Goal: Task Accomplishment & Management: Manage account settings

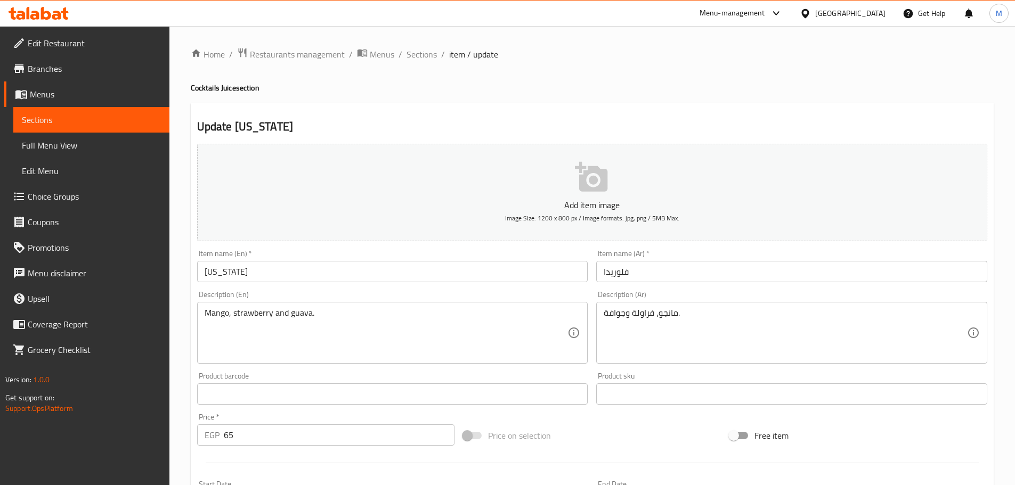
click at [170, 272] on div "Home / Restaurants management / Menus / Sections / item / update Cocktails Juic…" at bounding box center [592, 389] width 846 height 727
click at [427, 52] on span "Sections" at bounding box center [422, 54] width 30 height 13
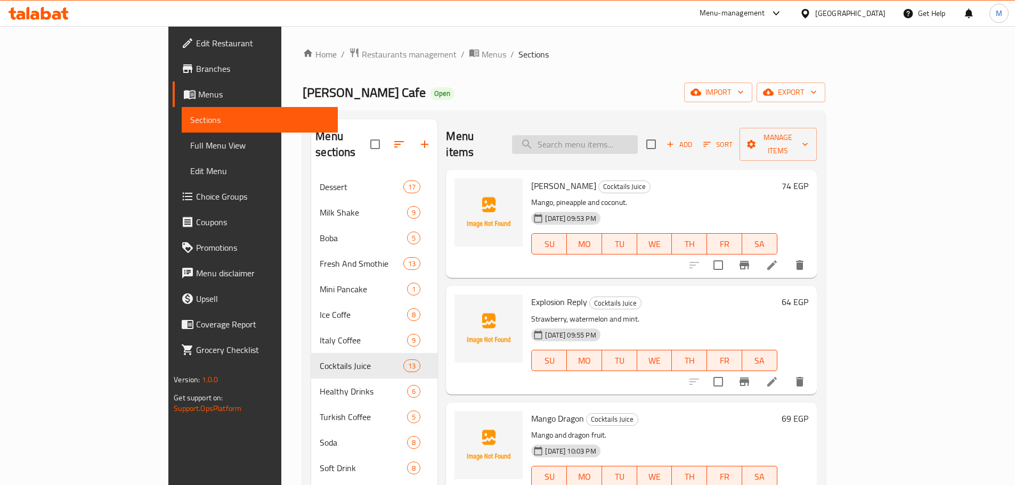
click at [629, 135] on input "search" at bounding box center [575, 144] width 126 height 19
paste input "[US_STATE]"
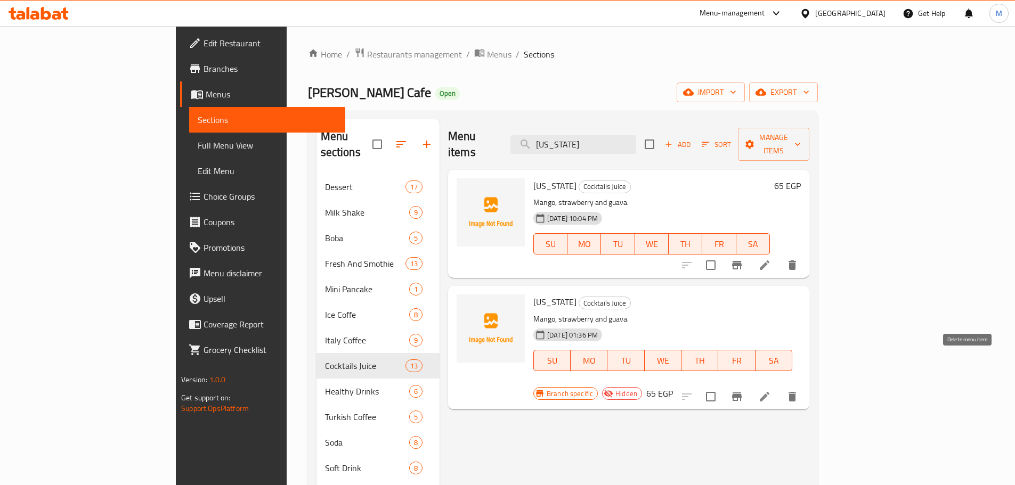
click at [799, 391] on icon "delete" at bounding box center [792, 397] width 13 height 13
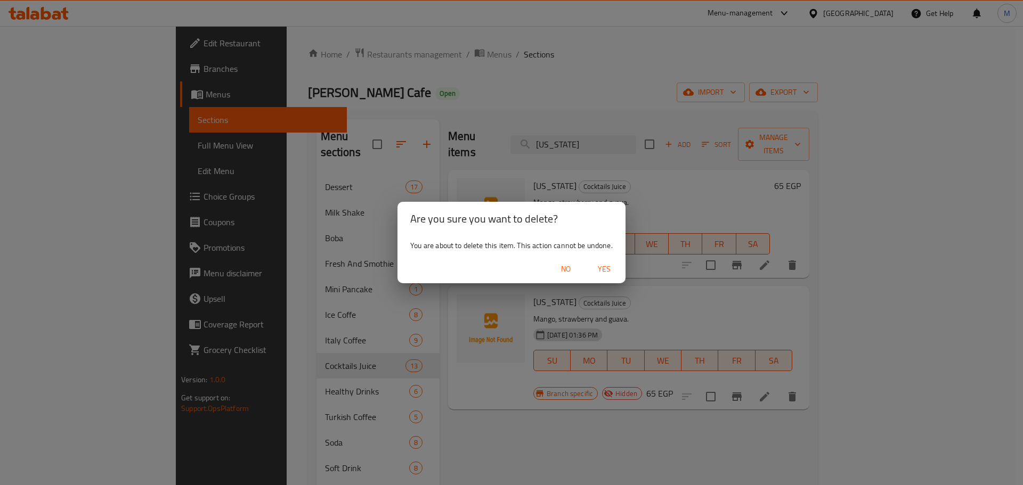
click at [604, 271] on span "Yes" at bounding box center [604, 269] width 26 height 13
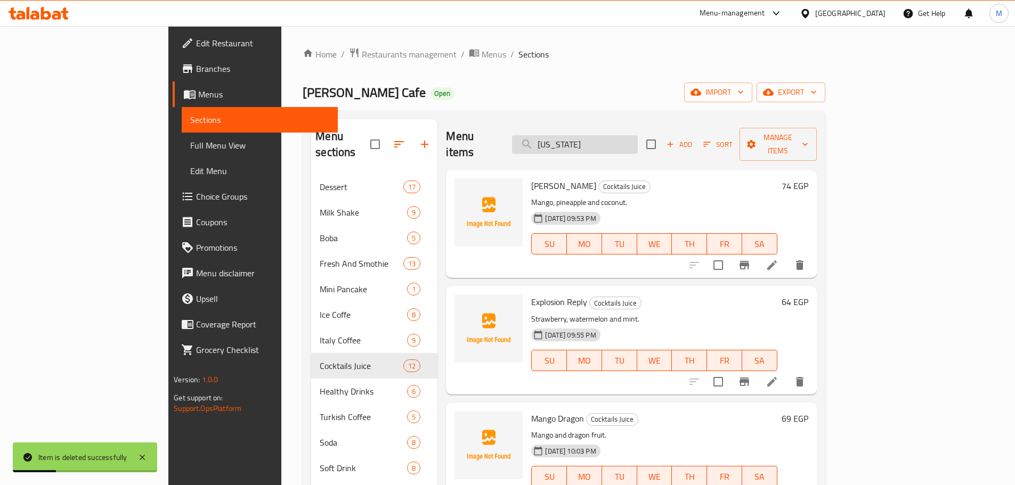
click at [613, 140] on input "[US_STATE]" at bounding box center [575, 144] width 126 height 19
click at [623, 135] on input "[US_STATE]" at bounding box center [575, 144] width 126 height 19
drag, startPoint x: 623, startPoint y: 133, endPoint x: 497, endPoint y: 130, distance: 125.8
click at [530, 132] on div "Menu items [US_STATE] Add Sort Manage items" at bounding box center [631, 144] width 370 height 51
paste input "[PERSON_NAME] colada"
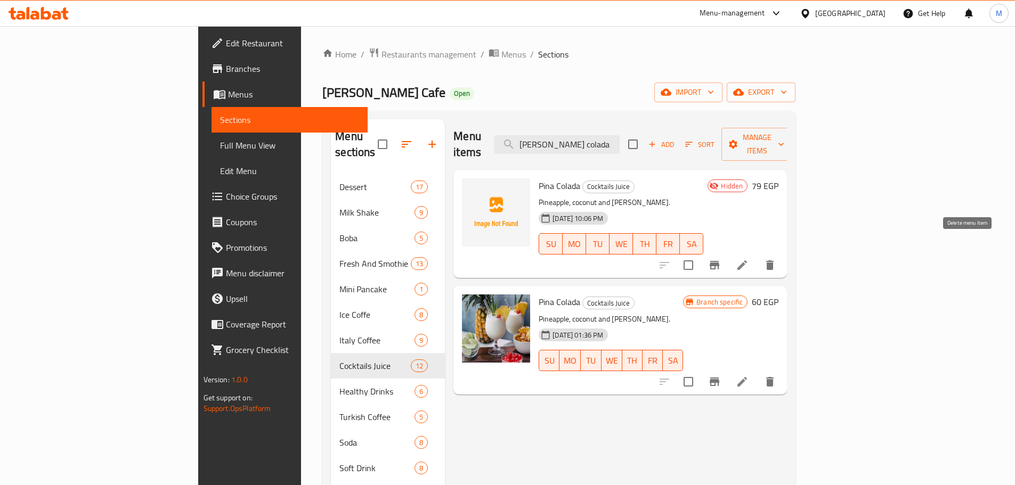
type input "[PERSON_NAME] colada"
click at [776, 259] on icon "delete" at bounding box center [769, 265] width 13 height 13
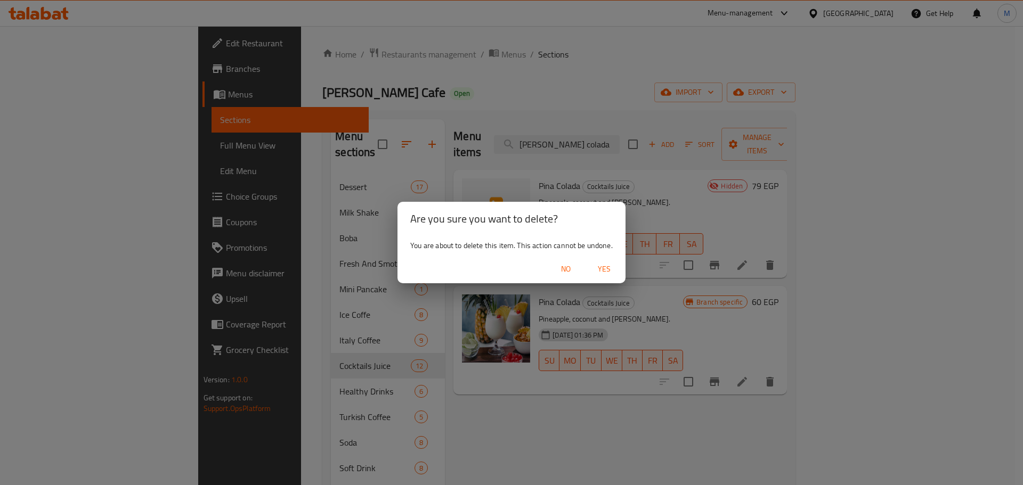
click at [607, 269] on span "Yes" at bounding box center [604, 269] width 26 height 13
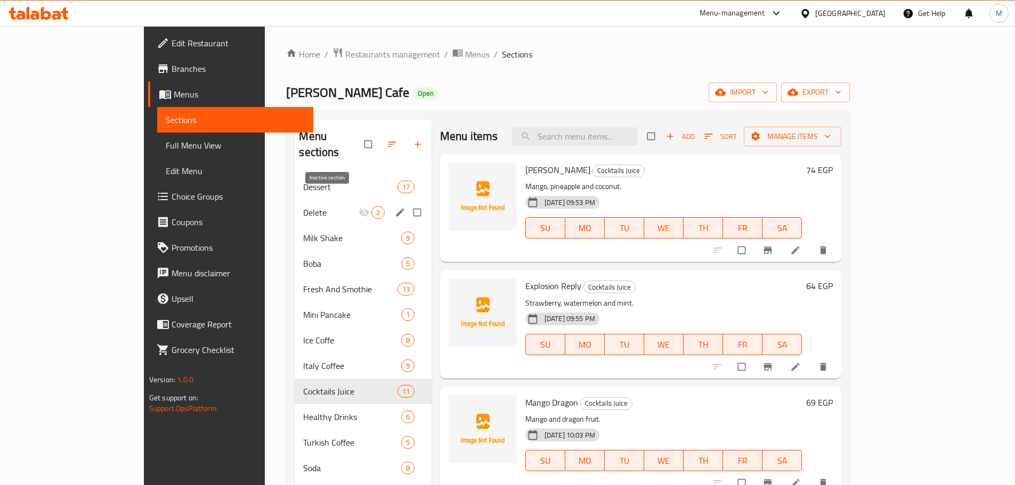
click at [303, 206] on span "Delete" at bounding box center [330, 212] width 55 height 13
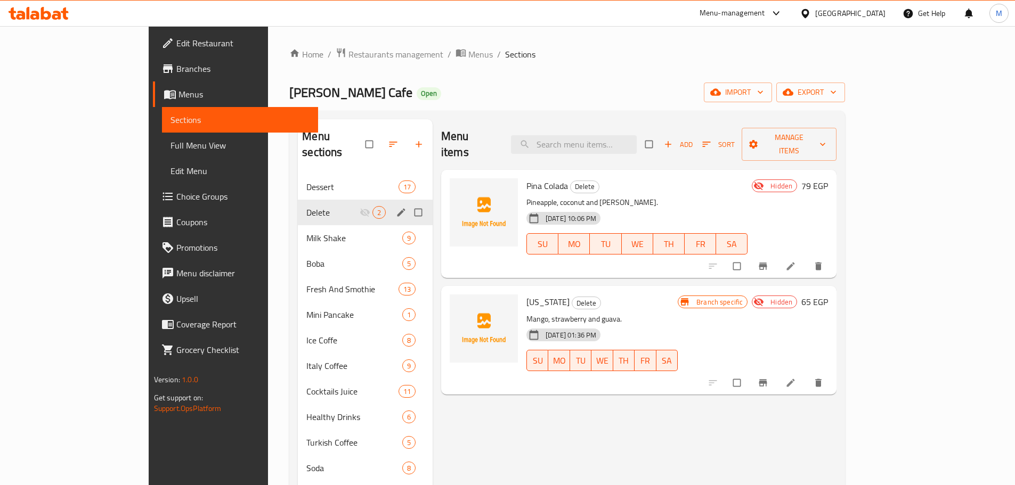
click at [408, 202] on input "Menu sections" at bounding box center [419, 212] width 22 height 20
checkbox input "true"
click at [365, 139] on icon "button" at bounding box center [370, 144] width 11 height 11
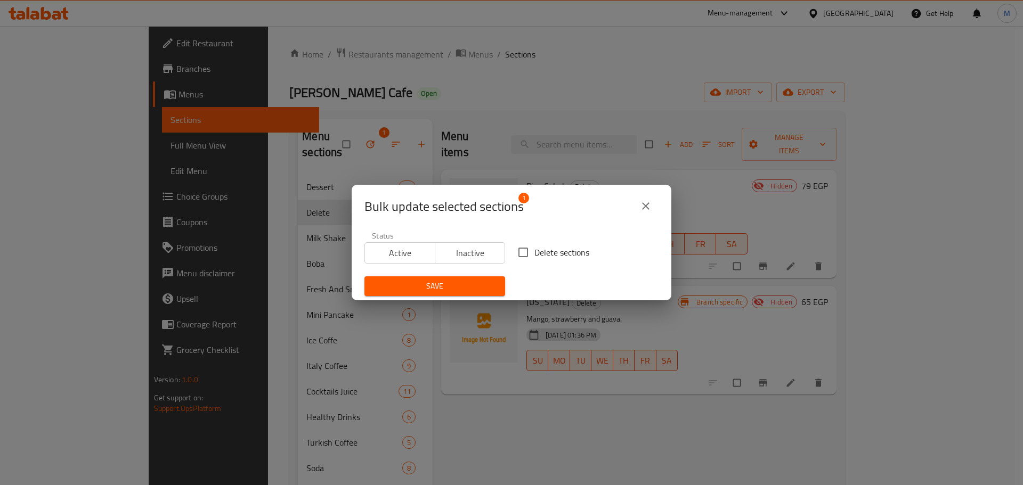
click at [526, 256] on input "Delete sections" at bounding box center [523, 252] width 22 height 22
checkbox input "true"
click at [460, 290] on span "Save" at bounding box center [435, 286] width 124 height 13
